Goal: Transaction & Acquisition: Purchase product/service

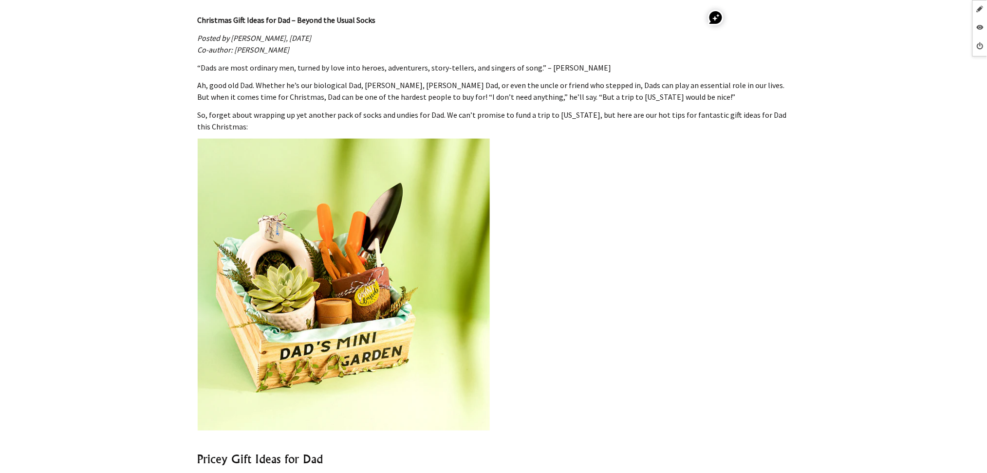
scroll to position [210, 0]
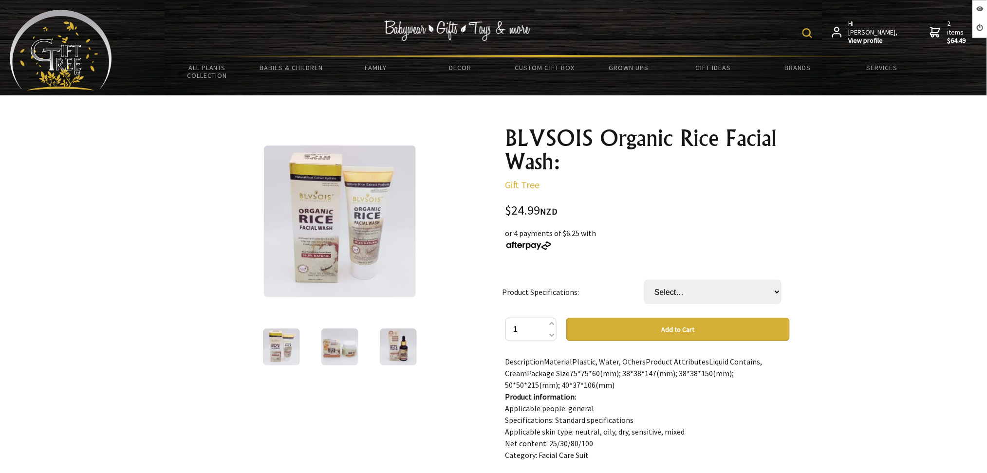
scroll to position [129, 0]
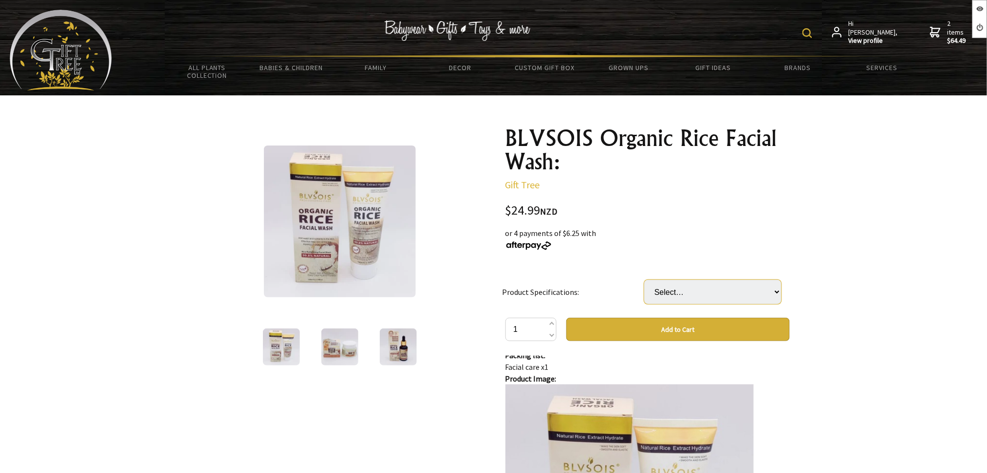
drag, startPoint x: 696, startPoint y: 290, endPoint x: 696, endPoint y: 297, distance: 7.8
click at [696, 291] on select "Select… Cream 80ml Essence 50ml Eye Cream 25ml Facial Cleanser 100ml Sleep Mask…" at bounding box center [712, 292] width 137 height 24
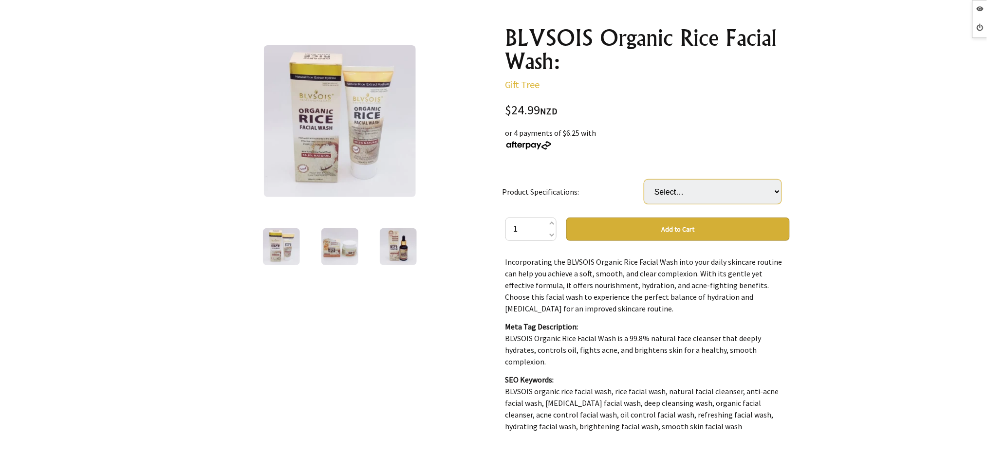
scroll to position [0, 0]
